Goal: Transaction & Acquisition: Purchase product/service

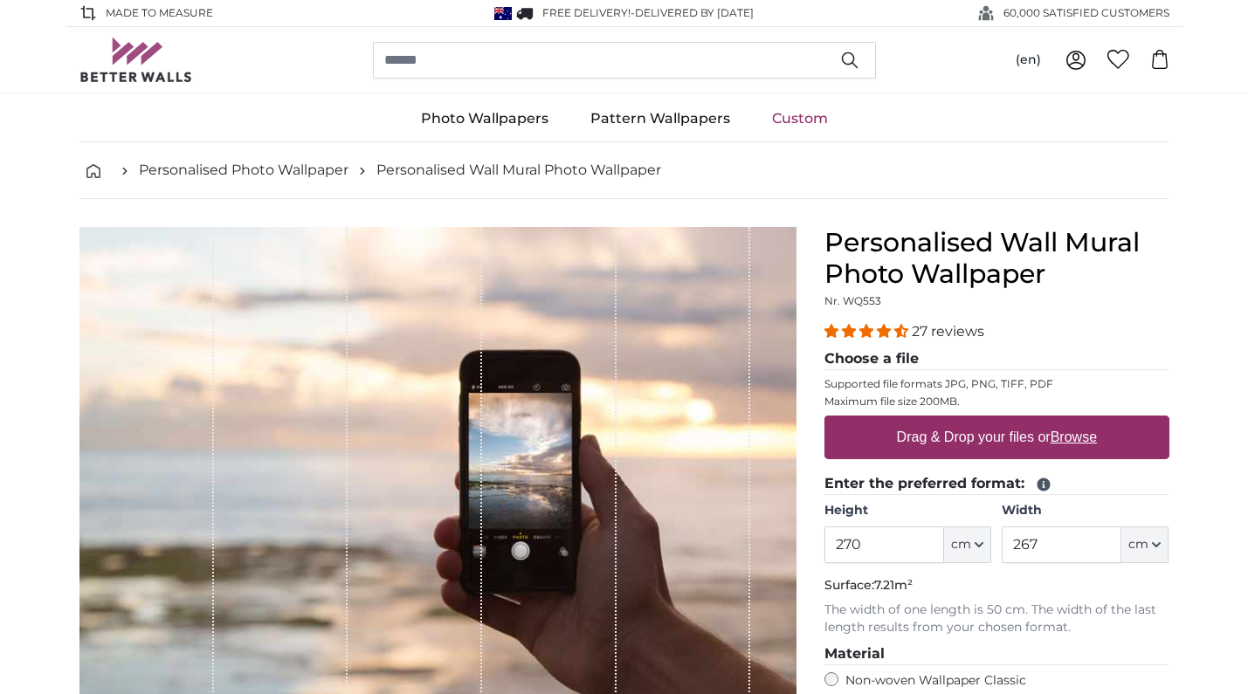
type input "270"
click at [1063, 542] on input "267" at bounding box center [1062, 545] width 120 height 37
type input "210"
click at [1177, 599] on div "Personalised Wall Mural Photo Wallpaper Nr. WQ553 27 reviews Choose a file Supp…" at bounding box center [997, 636] width 373 height 818
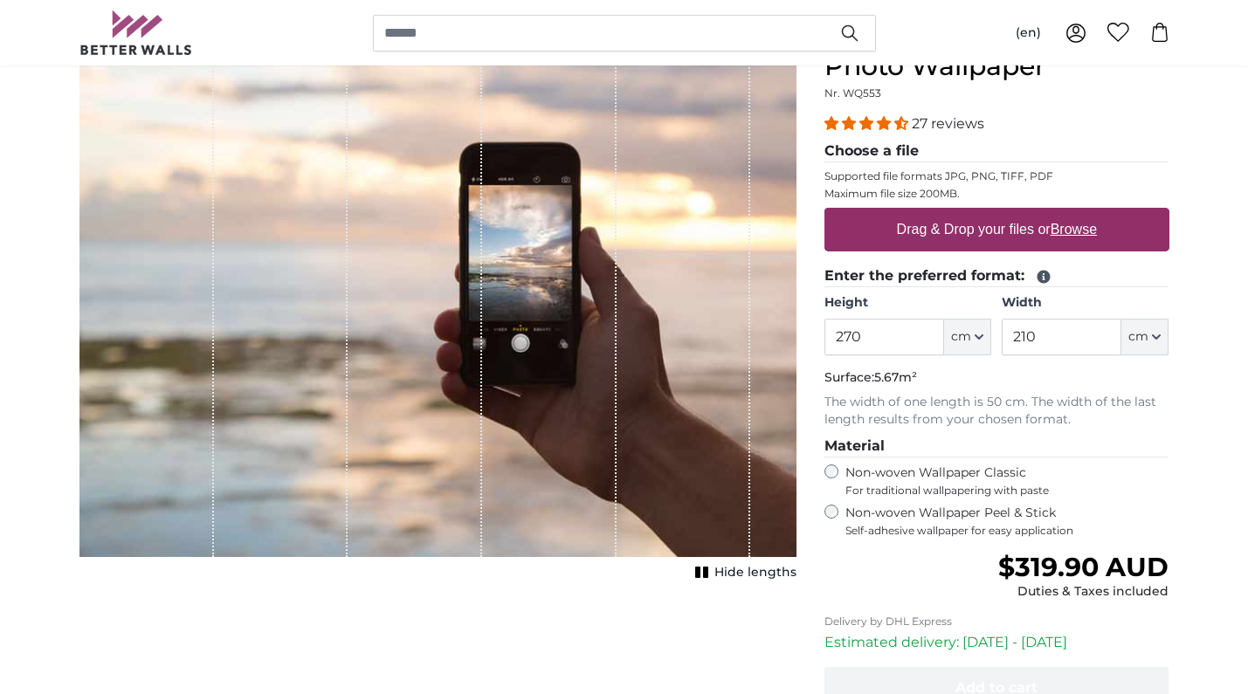
scroll to position [211, 0]
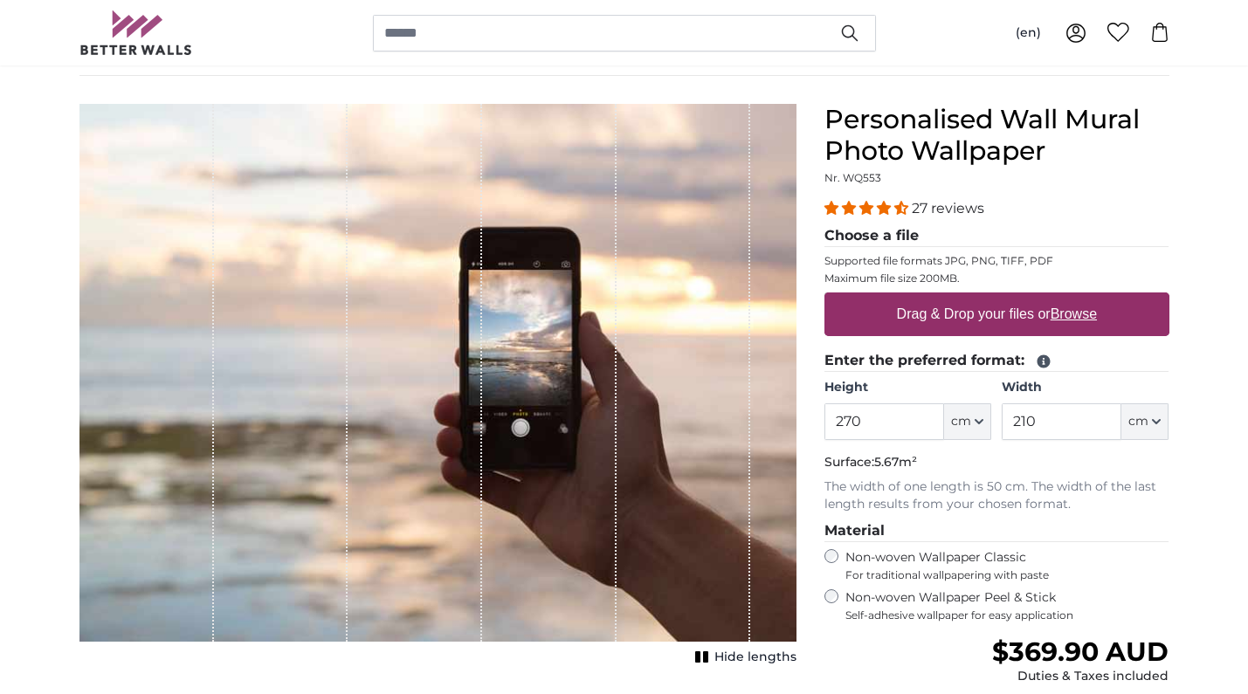
scroll to position [114, 0]
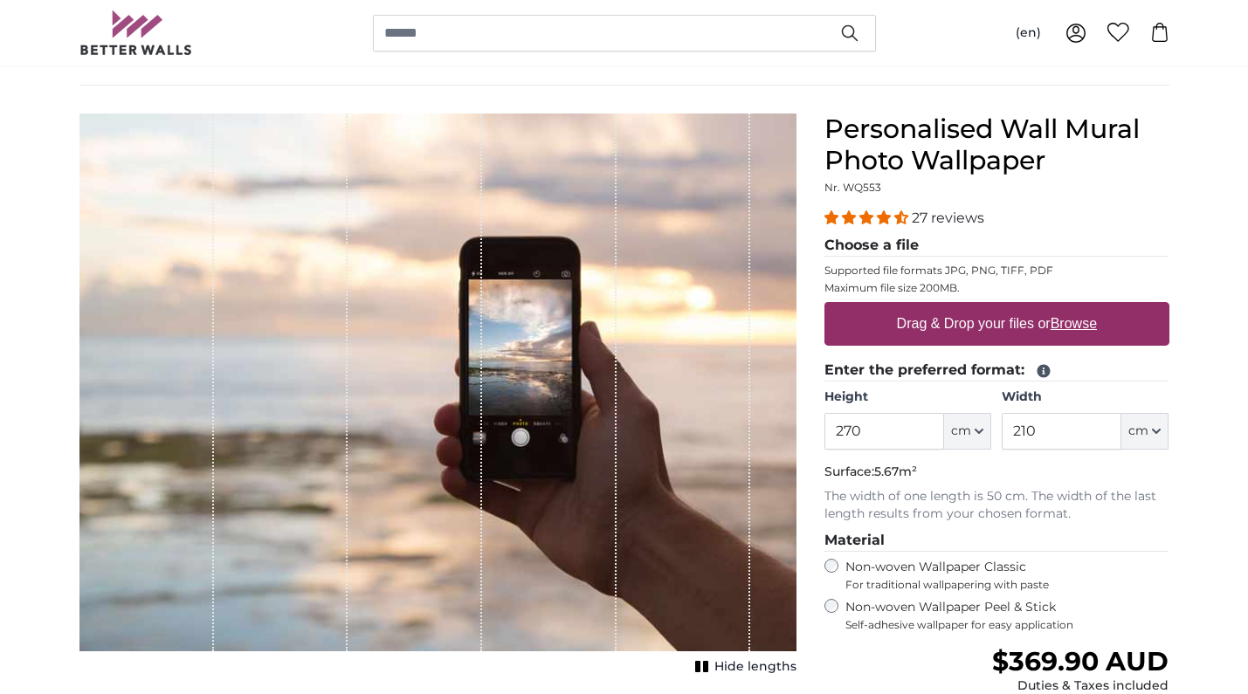
click at [1071, 326] on u "Browse" at bounding box center [1074, 323] width 46 height 15
click at [1071, 307] on input "Drag & Drop your files or Browse" at bounding box center [997, 304] width 345 height 5
type input "**********"
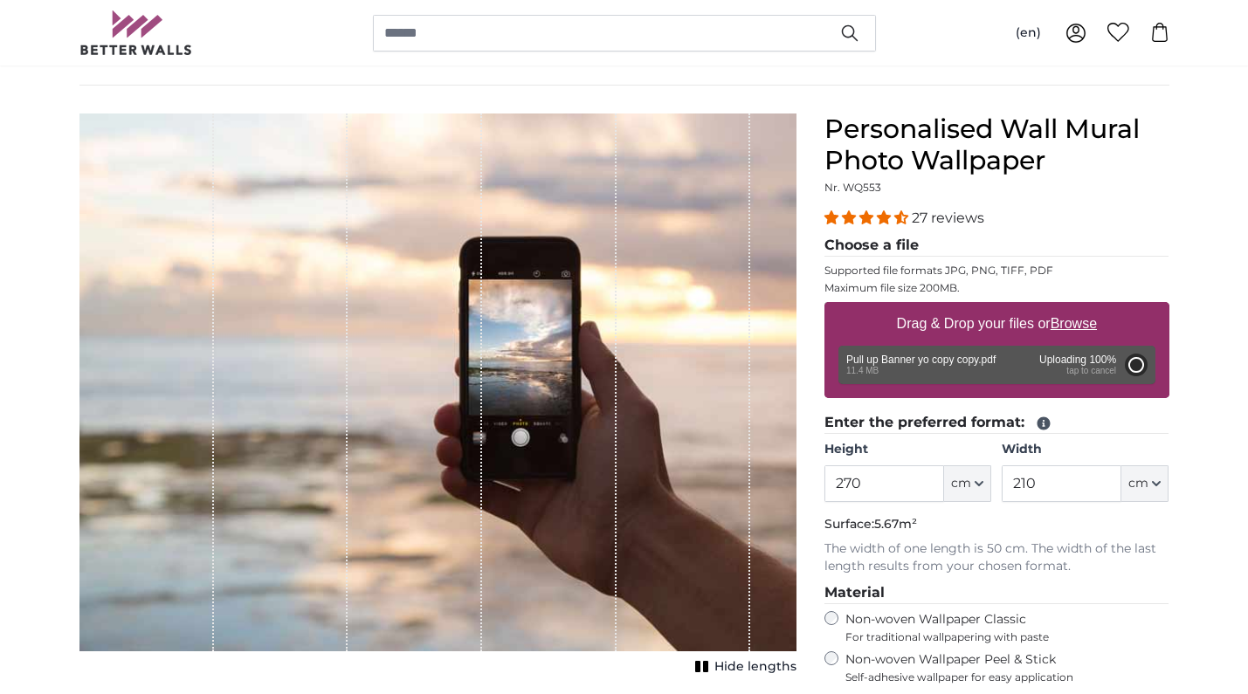
type input "200"
type input "80"
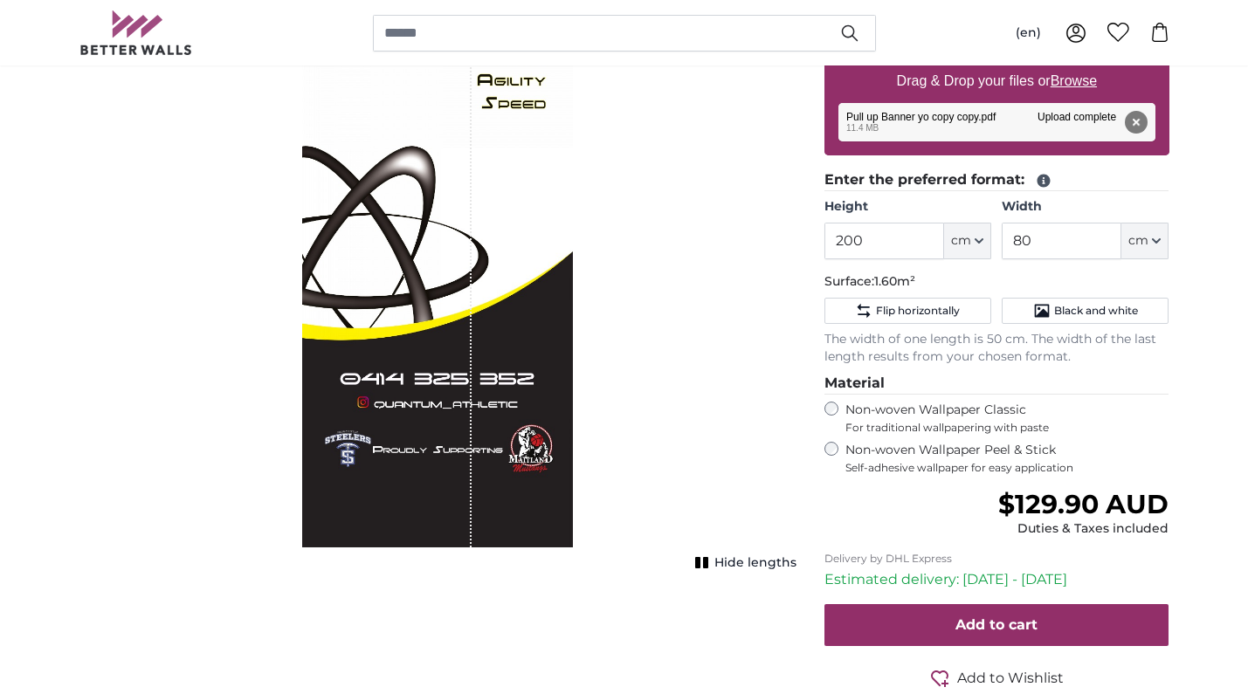
scroll to position [357, 0]
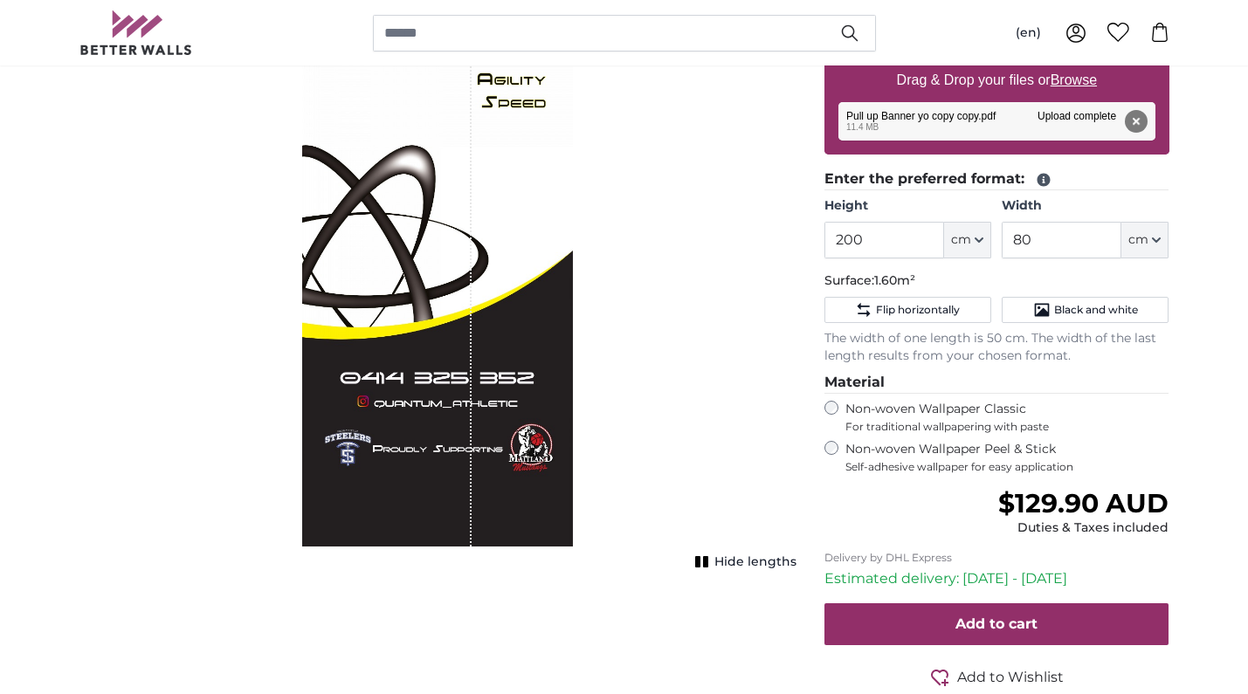
click at [424, 421] on div "1 of 1" at bounding box center [386, 208] width 169 height 677
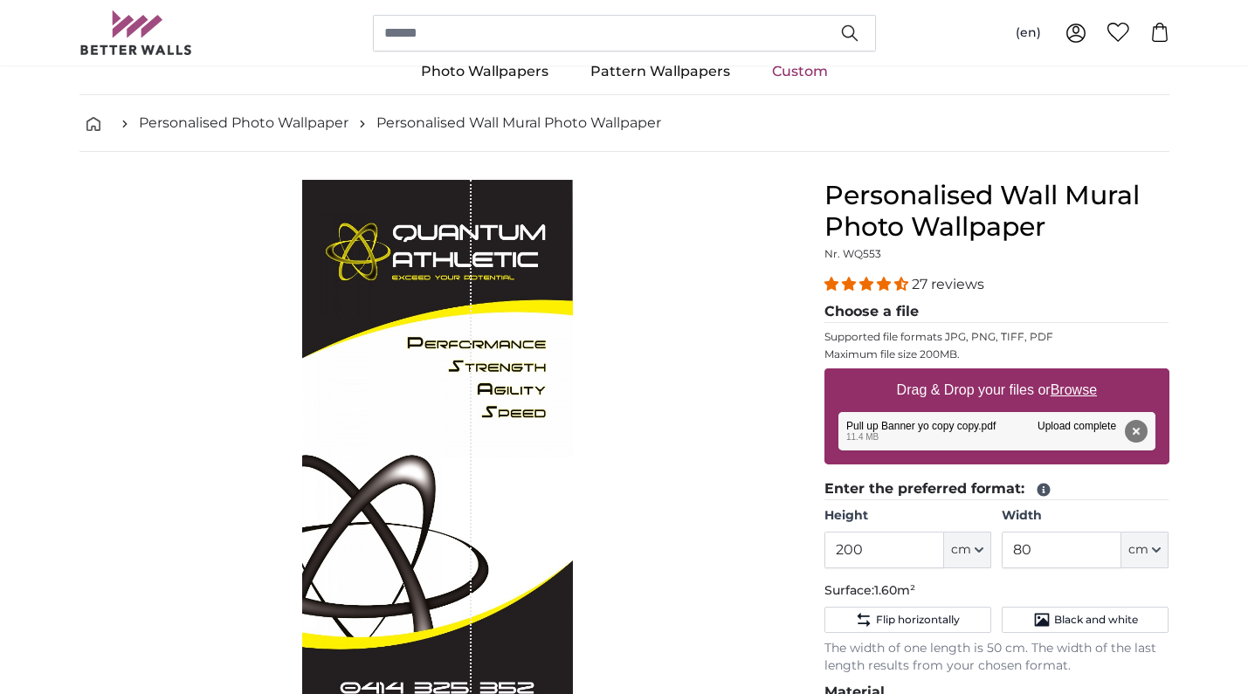
scroll to position [6, 0]
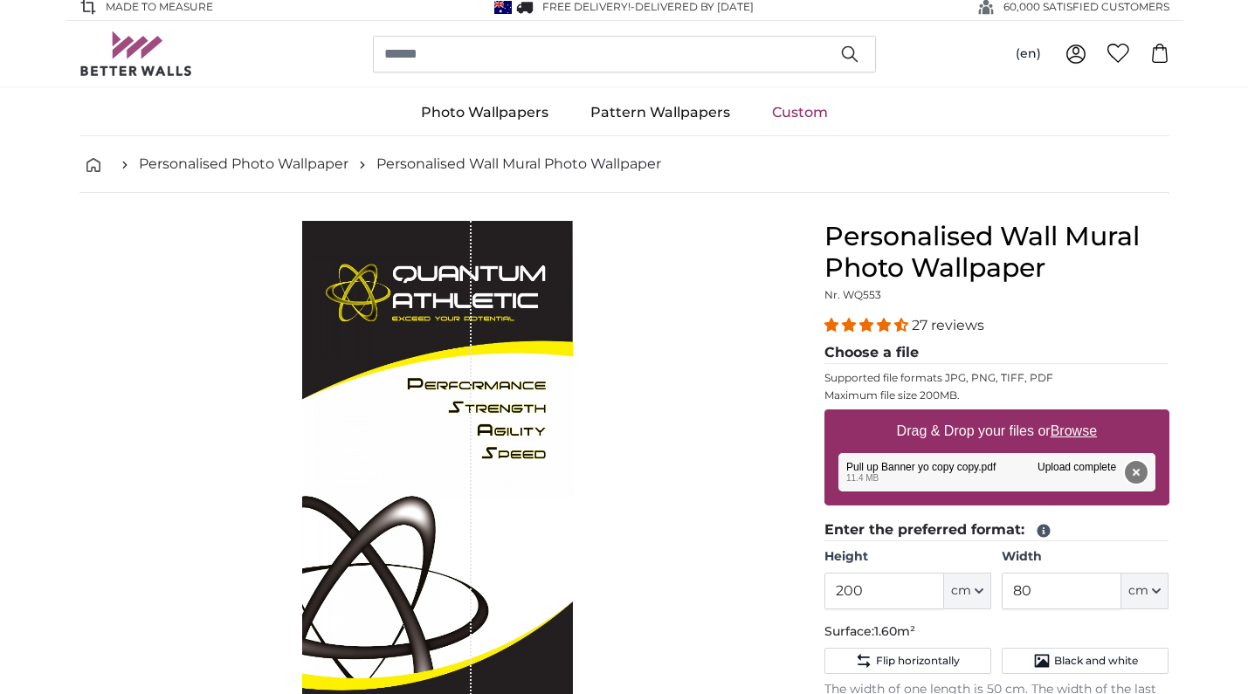
click at [1133, 474] on button "Remove" at bounding box center [1135, 472] width 23 height 23
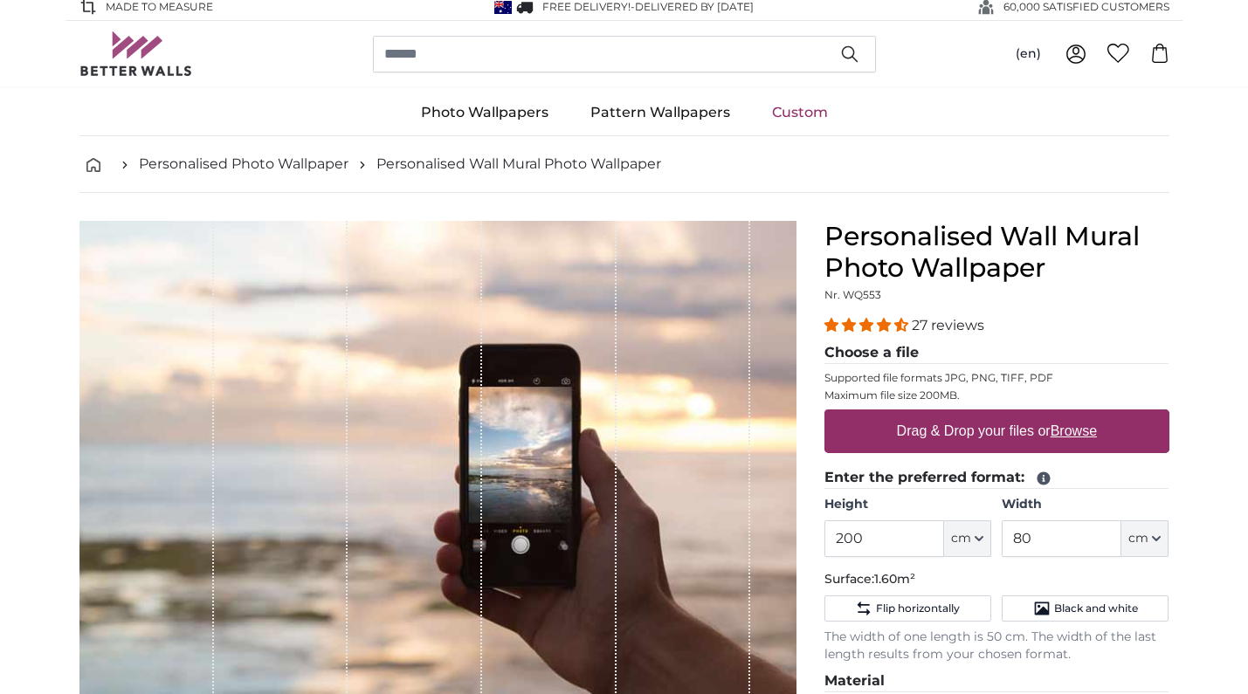
scroll to position [4, 0]
